Goal: Find specific page/section: Find specific page/section

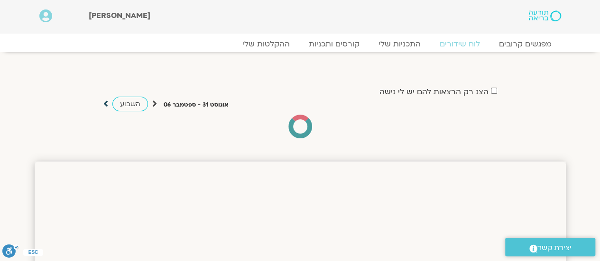
click at [105, 104] on icon at bounding box center [105, 103] width 5 height 9
drag, startPoint x: 48, startPoint y: 112, endPoint x: 18, endPoint y: 111, distance: 30.4
click at [18, 111] on section "הצג רק הרצאות להם יש [PERSON_NAME] גישה [DATE] - [DATE] השבוע להציג אירועים שפת…" at bounding box center [300, 103] width 600 height 82
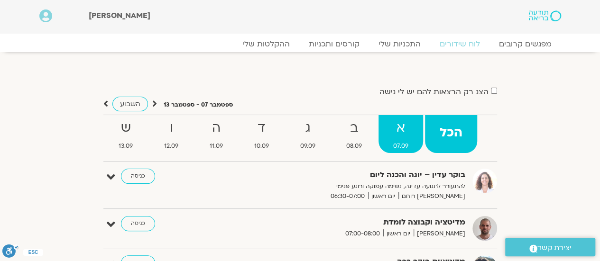
click at [398, 130] on strong "א" at bounding box center [401, 128] width 45 height 21
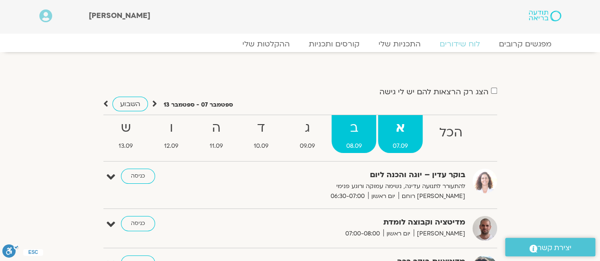
click at [357, 132] on strong "ב" at bounding box center [354, 128] width 45 height 21
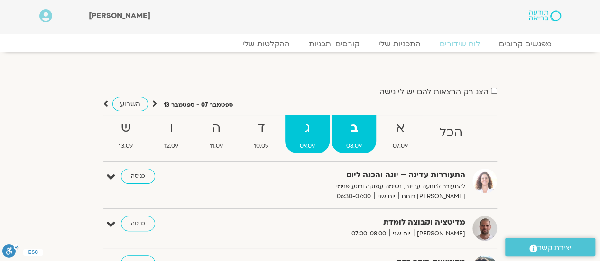
click at [312, 137] on strong "ג" at bounding box center [307, 128] width 45 height 21
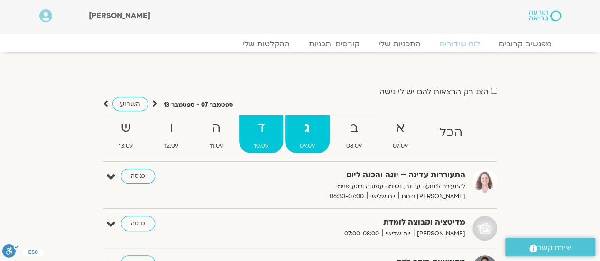
click at [266, 126] on strong "ד" at bounding box center [261, 128] width 44 height 21
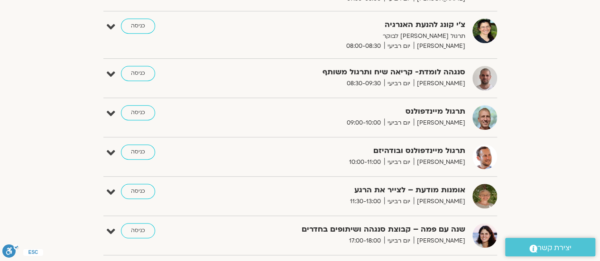
scroll to position [47, 0]
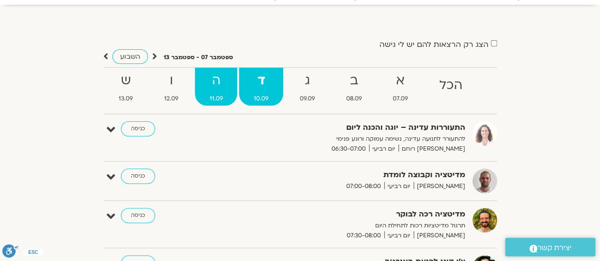
click at [207, 87] on strong "ה" at bounding box center [216, 80] width 43 height 21
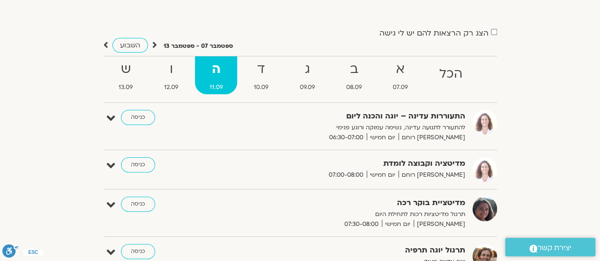
scroll to position [0, 0]
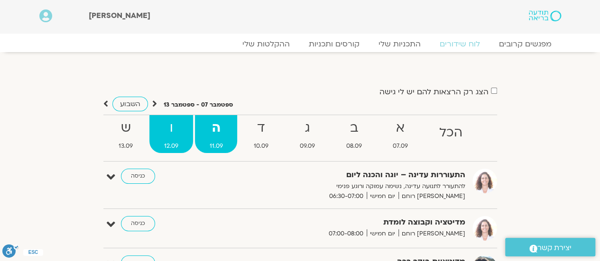
click at [172, 134] on strong "ו" at bounding box center [171, 128] width 44 height 21
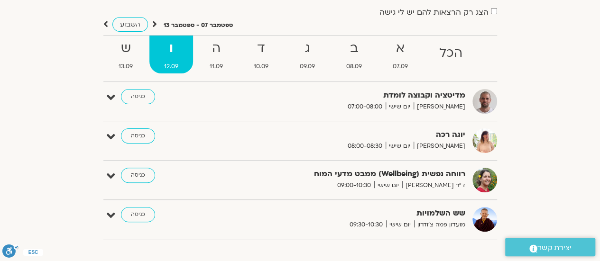
scroll to position [95, 0]
